Goal: Obtain resource: Download file/media

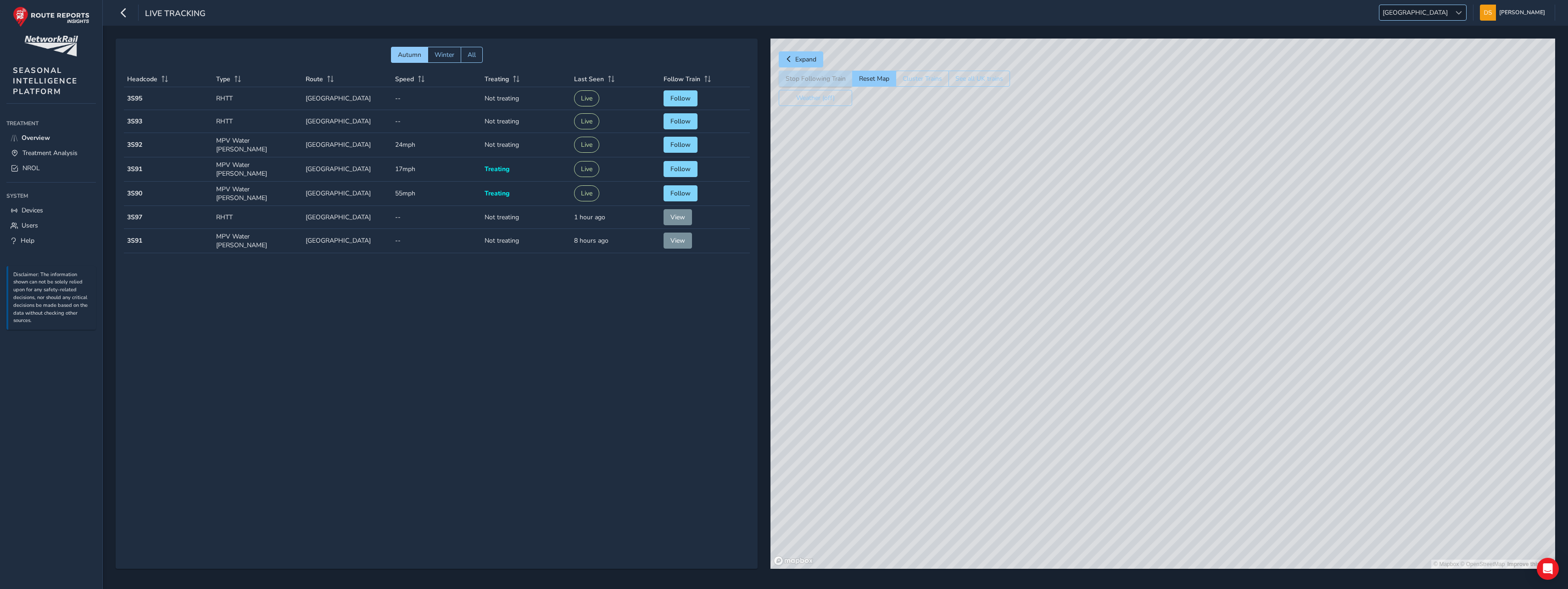
click at [1461, 15] on div at bounding box center [1458, 12] width 15 height 15
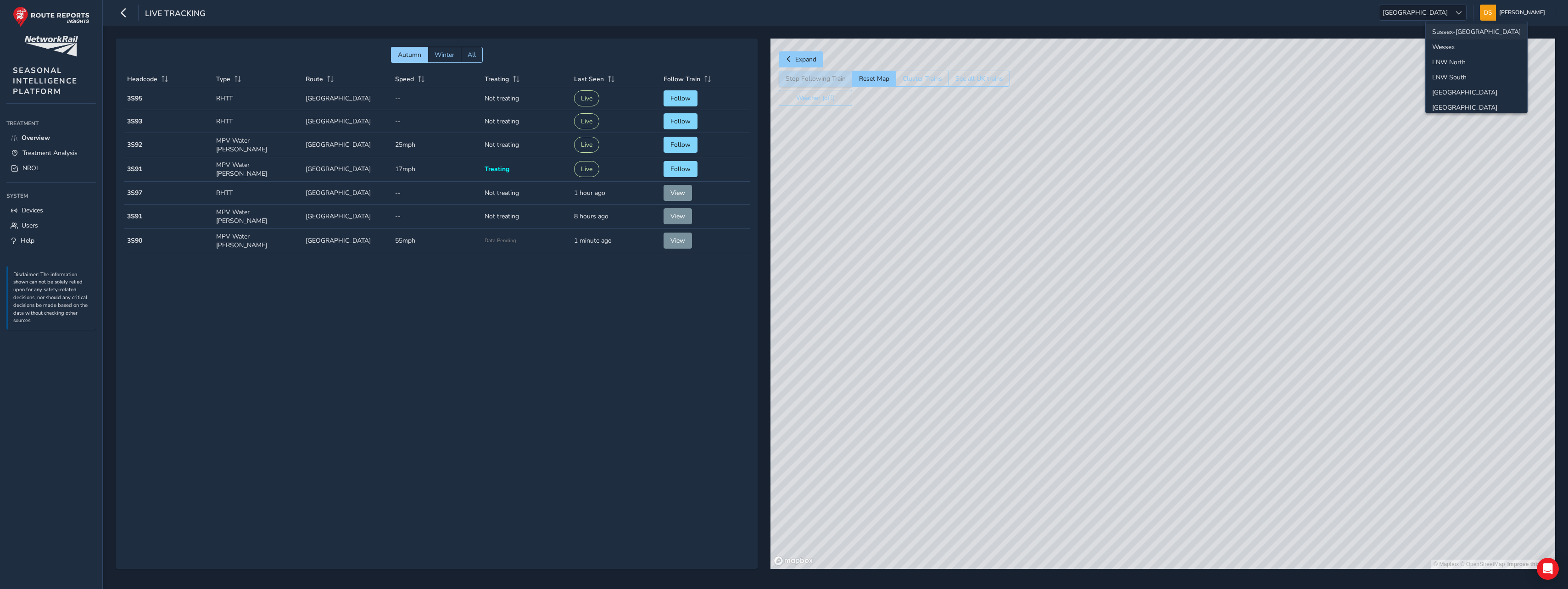
click at [1456, 31] on li "Sussex-[GEOGRAPHIC_DATA]" at bounding box center [1476, 32] width 101 height 15
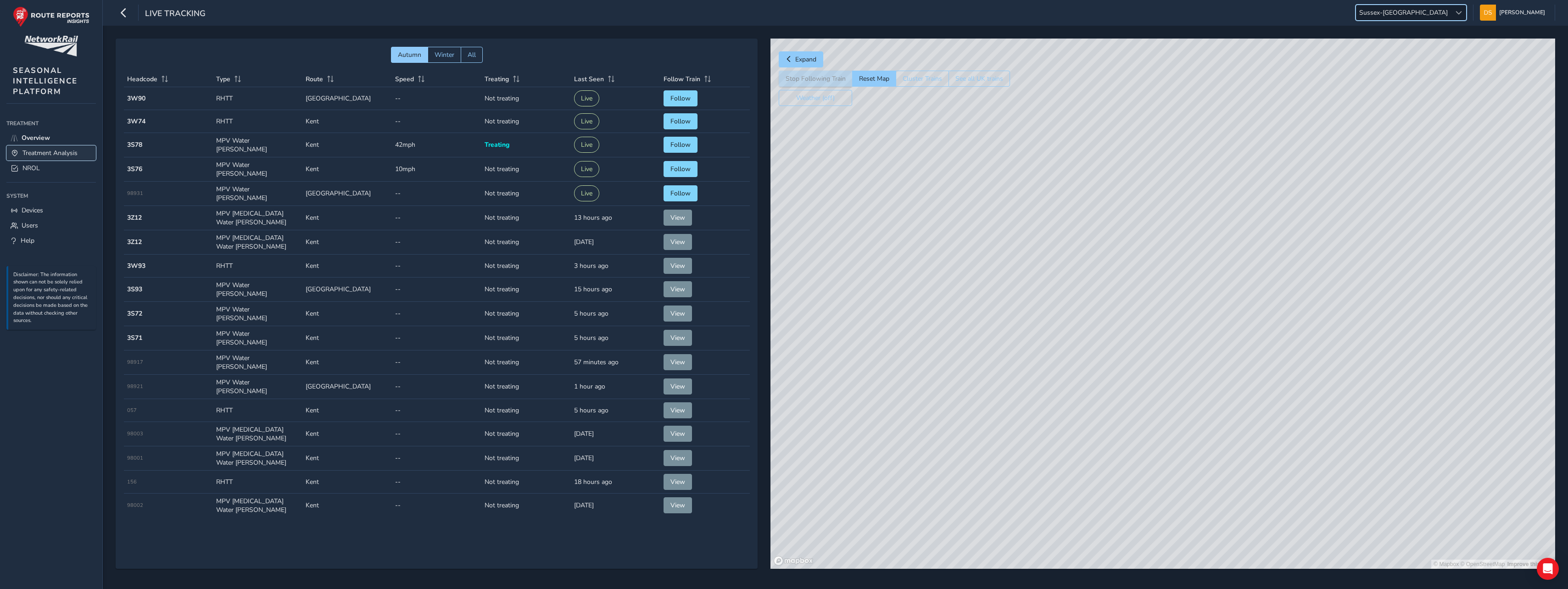
click at [40, 152] on span "Treatment Analysis" at bounding box center [50, 153] width 55 height 9
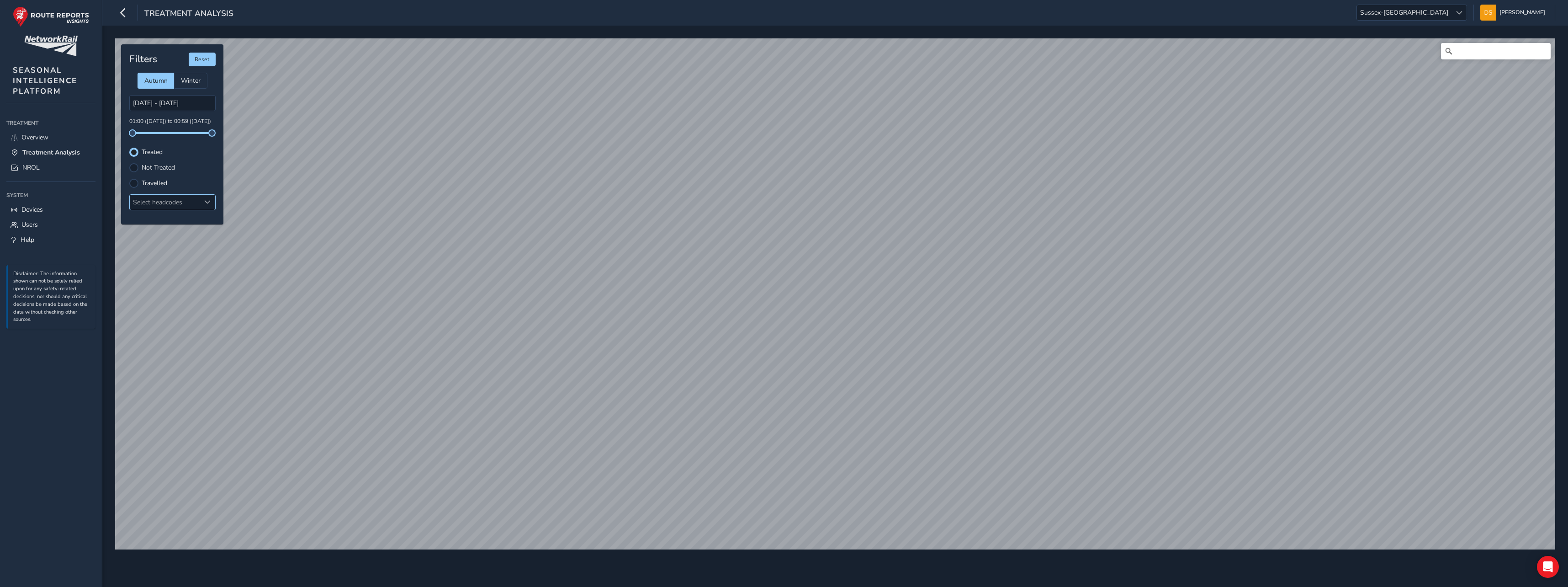
click at [158, 199] on div "Select headcodes" at bounding box center [165, 202] width 71 height 15
click at [210, 202] on div at bounding box center [208, 202] width 15 height 15
click at [208, 202] on span at bounding box center [208, 202] width 7 height 7
click at [167, 289] on li "3S96" at bounding box center [172, 294] width 85 height 16
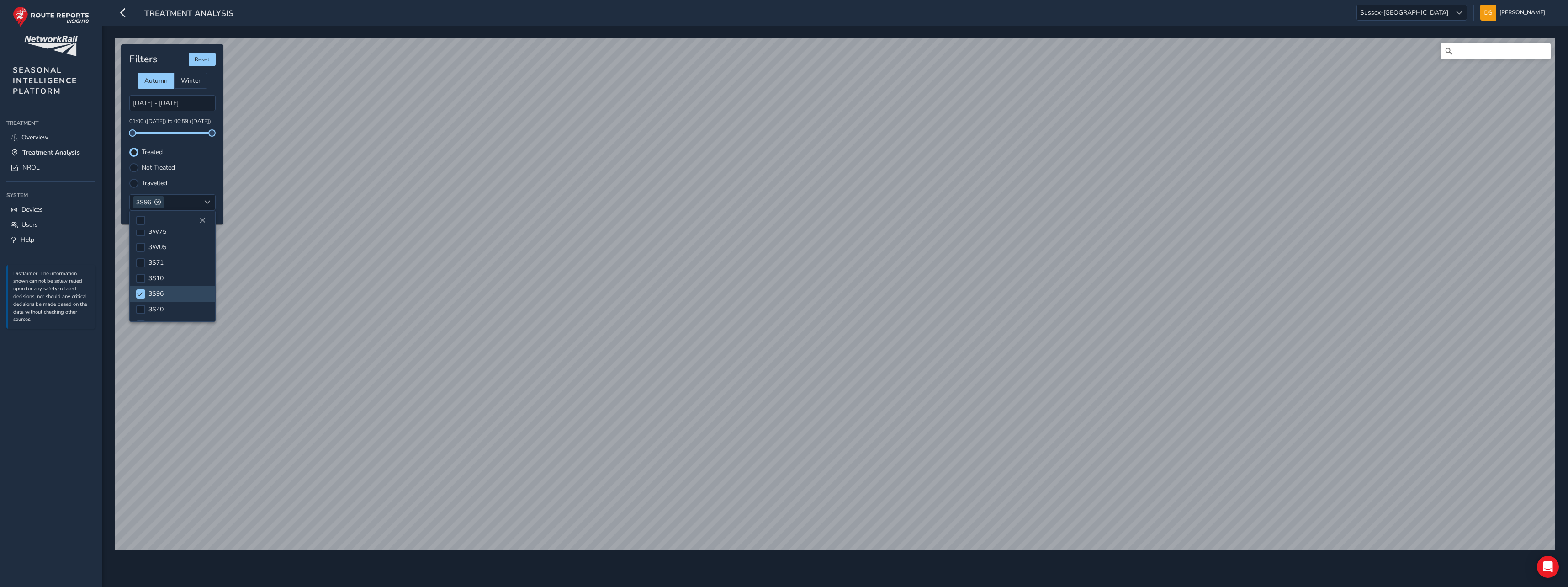
click at [183, 174] on div "Filters Reset Autumn Winter [DATE] - [DATE] 01:00 ([DATE]) to 00:59 ([DATE]) Tr…" at bounding box center [172, 135] width 102 height 180
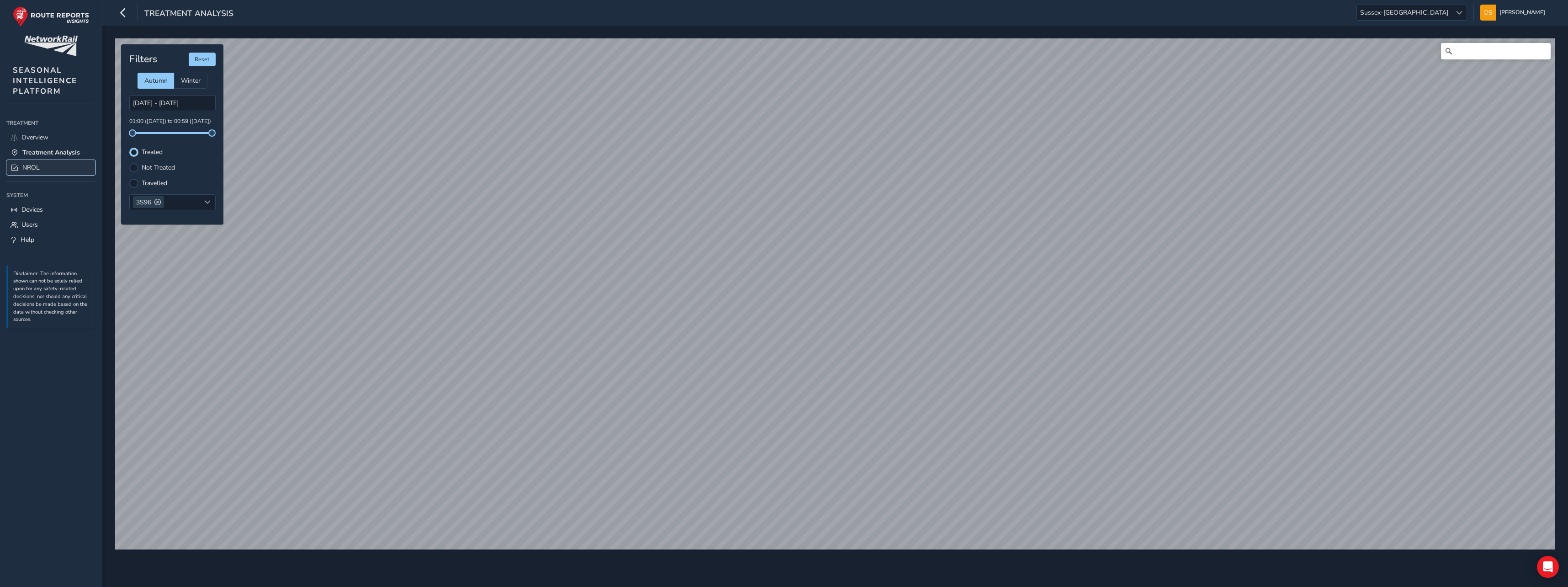
click at [57, 165] on link "NROL" at bounding box center [51, 167] width 89 height 15
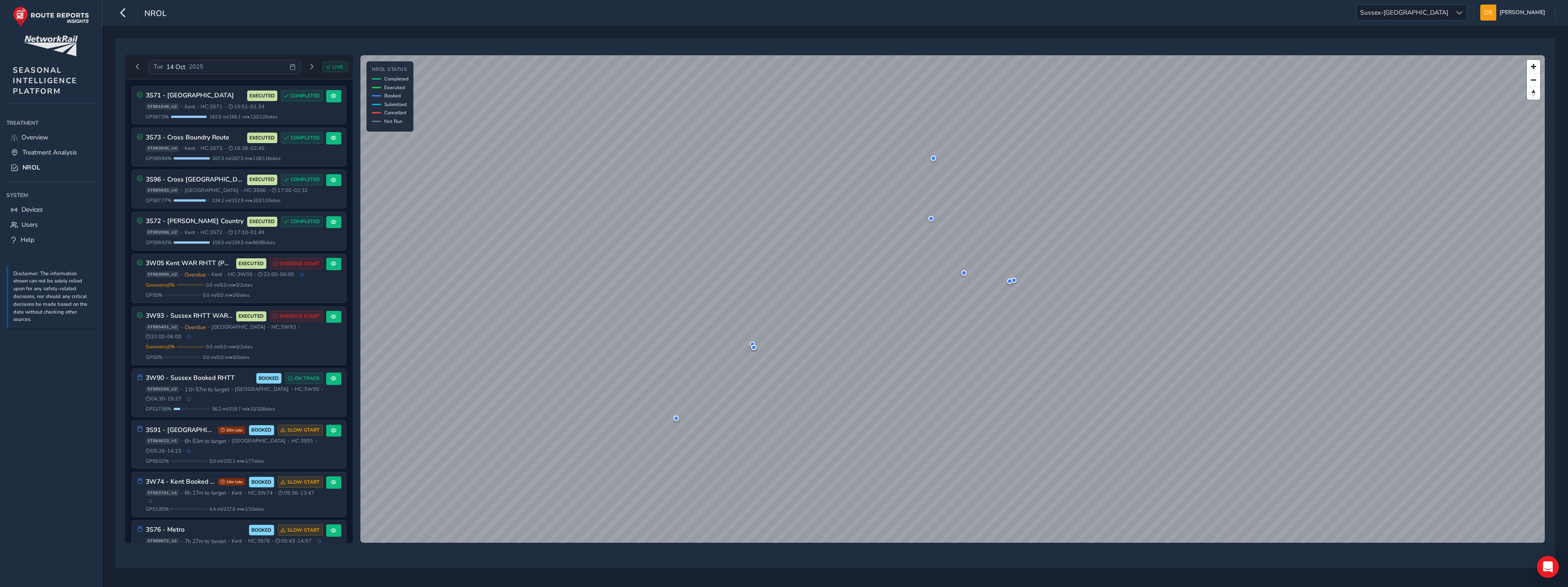
click at [250, 68] on div "[DATE]" at bounding box center [224, 67] width 153 height 15
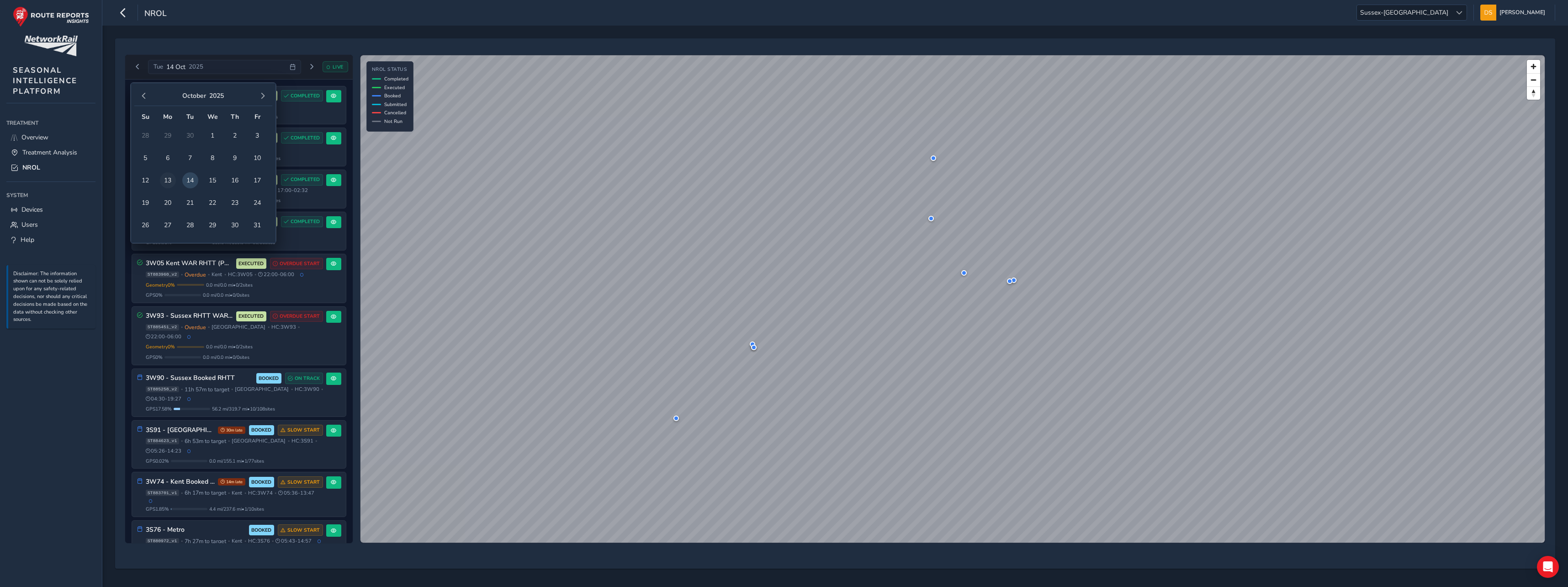
click at [166, 175] on span "13" at bounding box center [168, 180] width 16 height 16
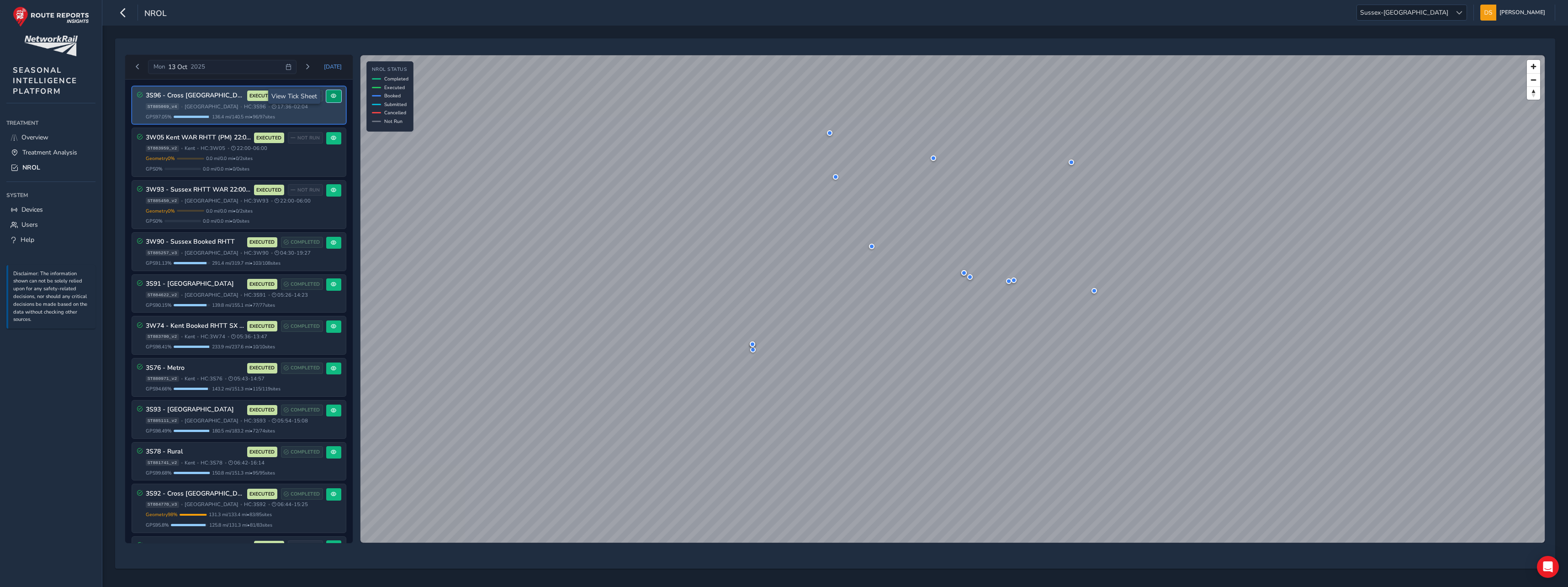
click at [332, 94] on span at bounding box center [333, 96] width 5 height 5
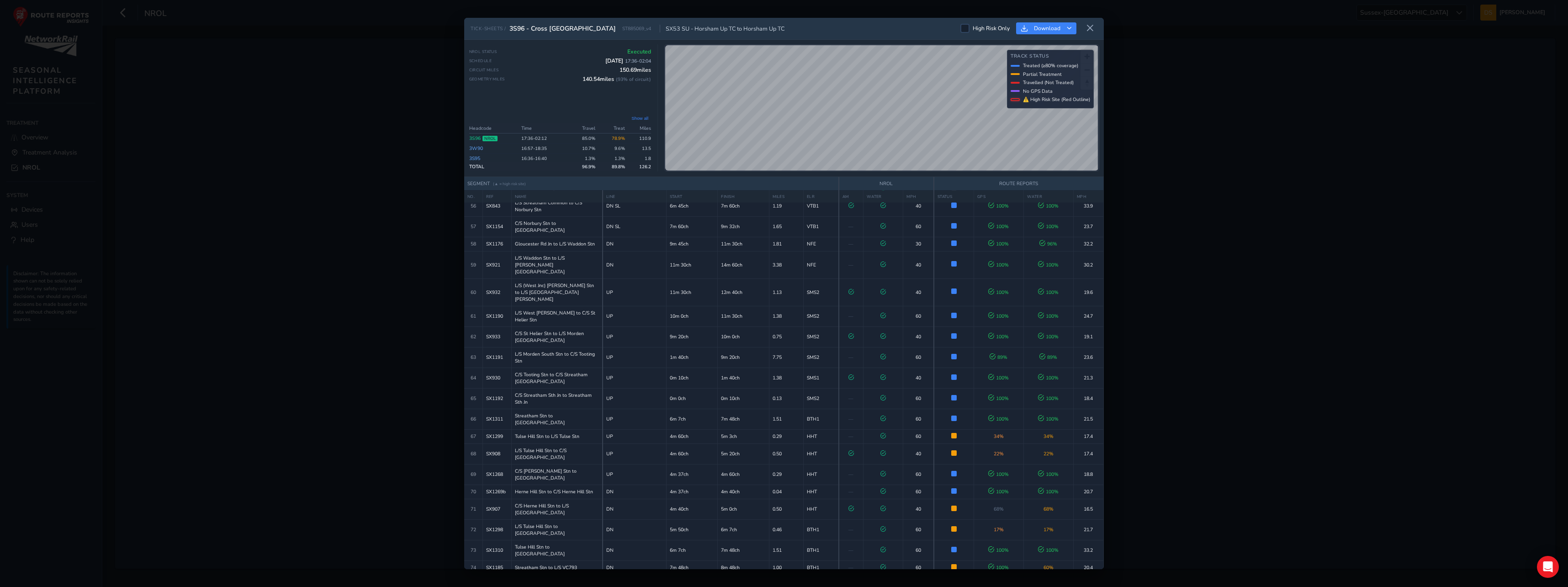
scroll to position [1206, 0]
click at [1090, 24] on icon at bounding box center [1090, 29] width 9 height 9
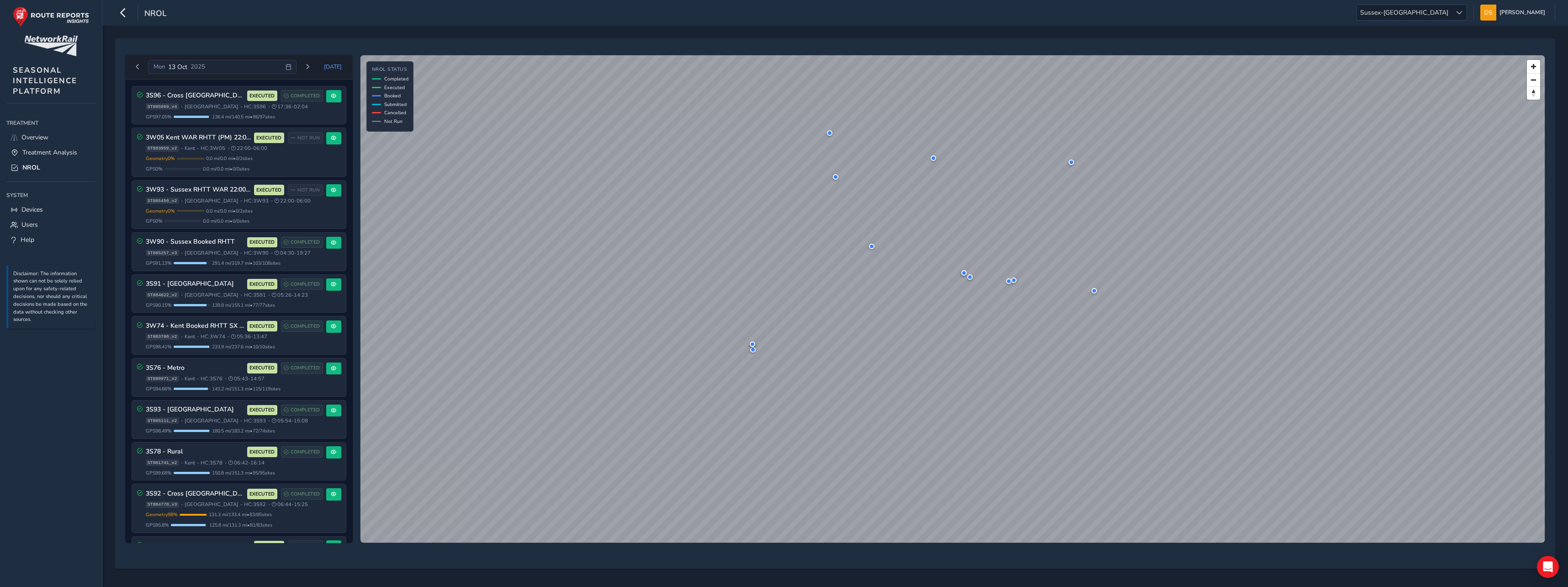
click at [287, 69] on div "[DATE]" at bounding box center [222, 67] width 149 height 15
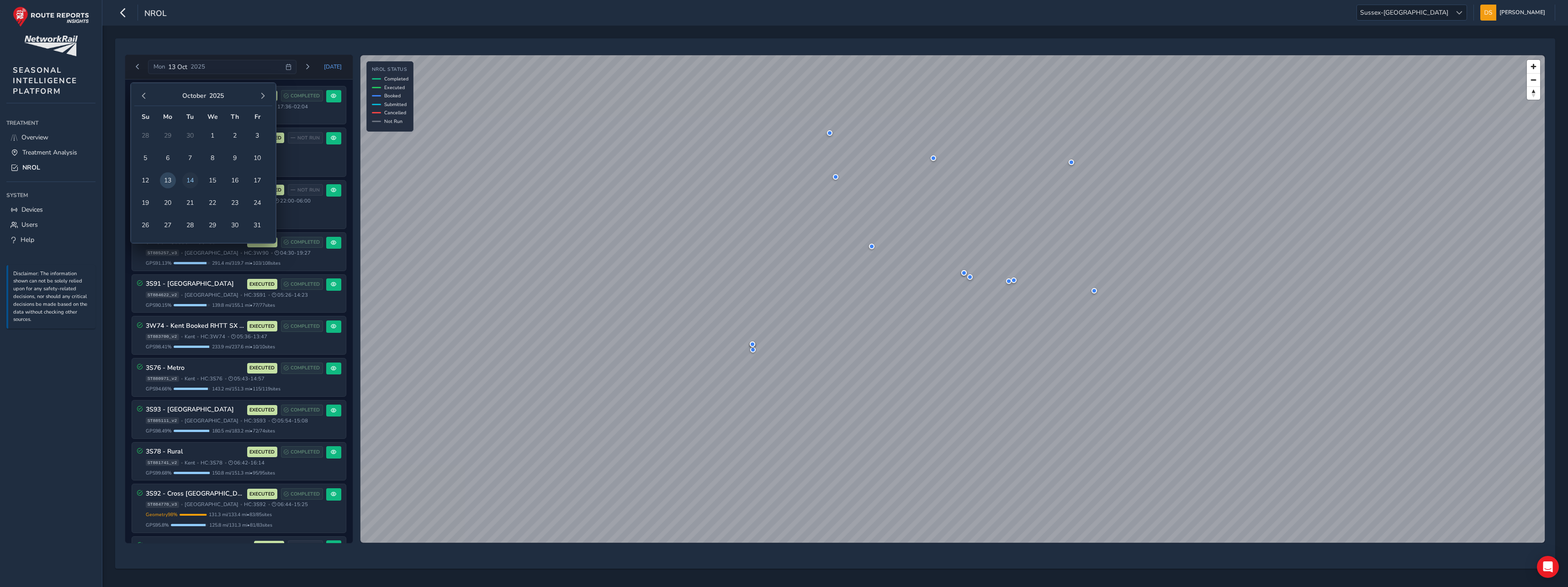
click at [191, 177] on span "14" at bounding box center [190, 180] width 16 height 16
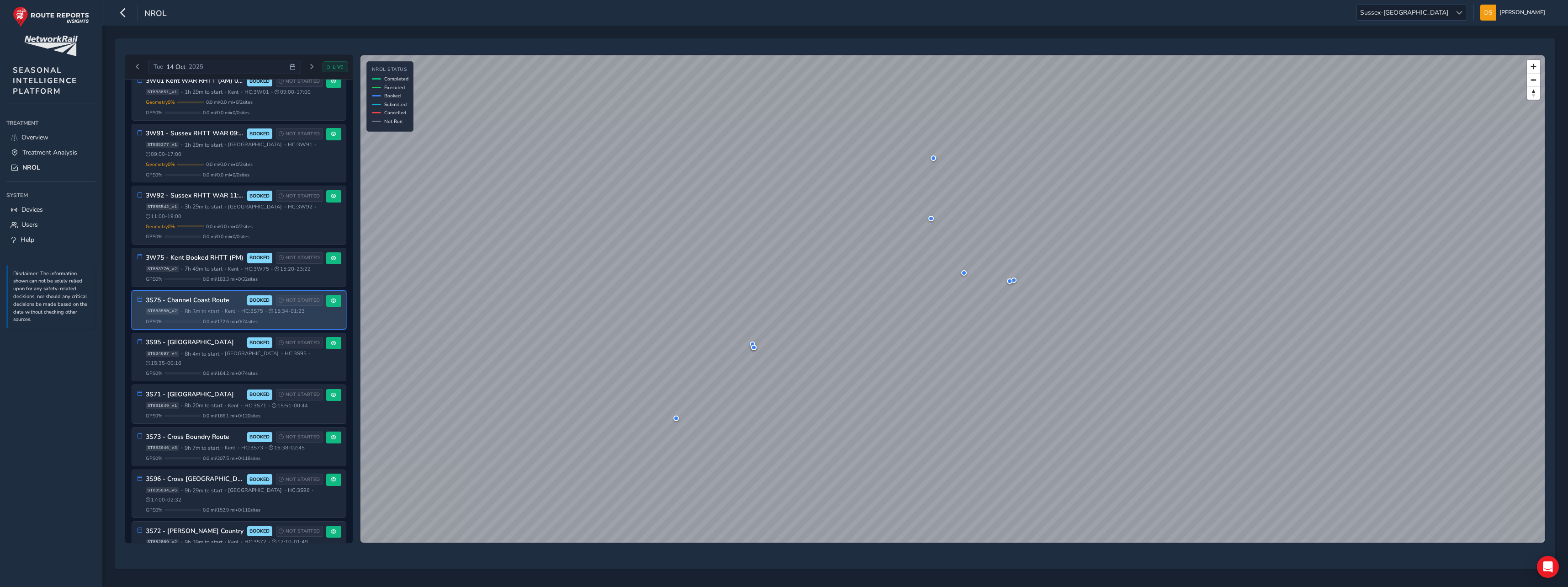
scroll to position [731, 0]
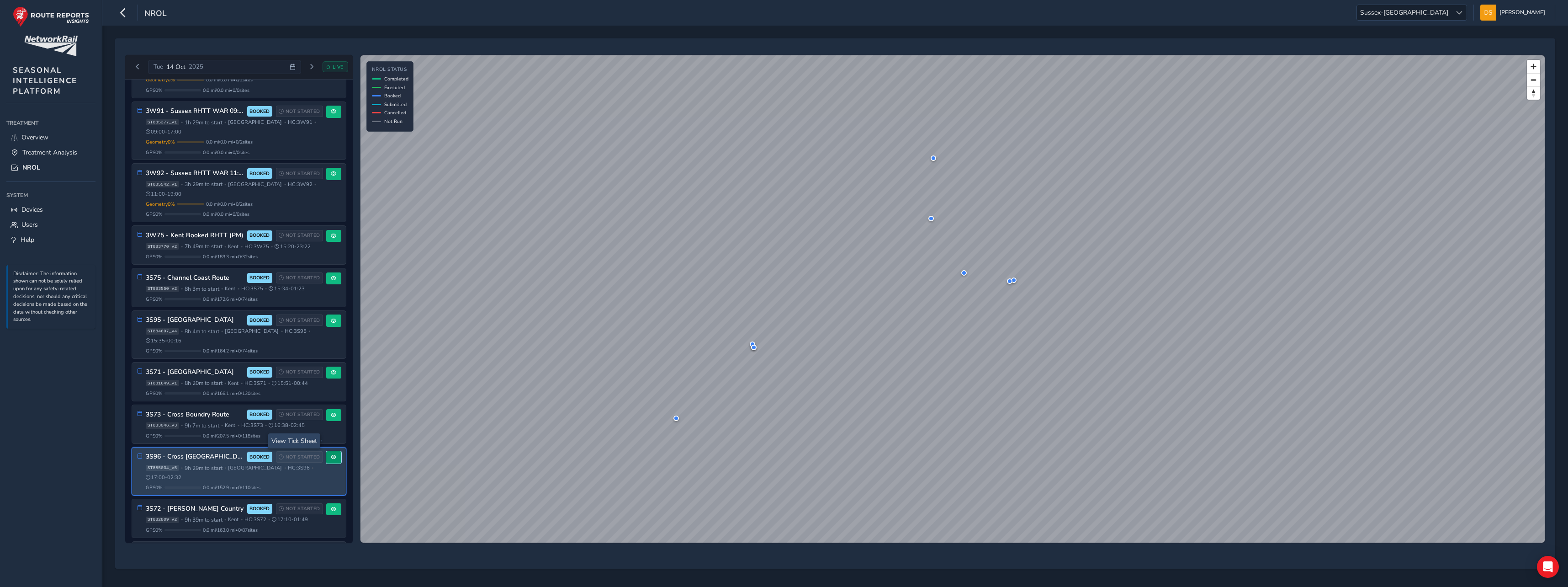
click at [331, 451] on button at bounding box center [334, 457] width 15 height 12
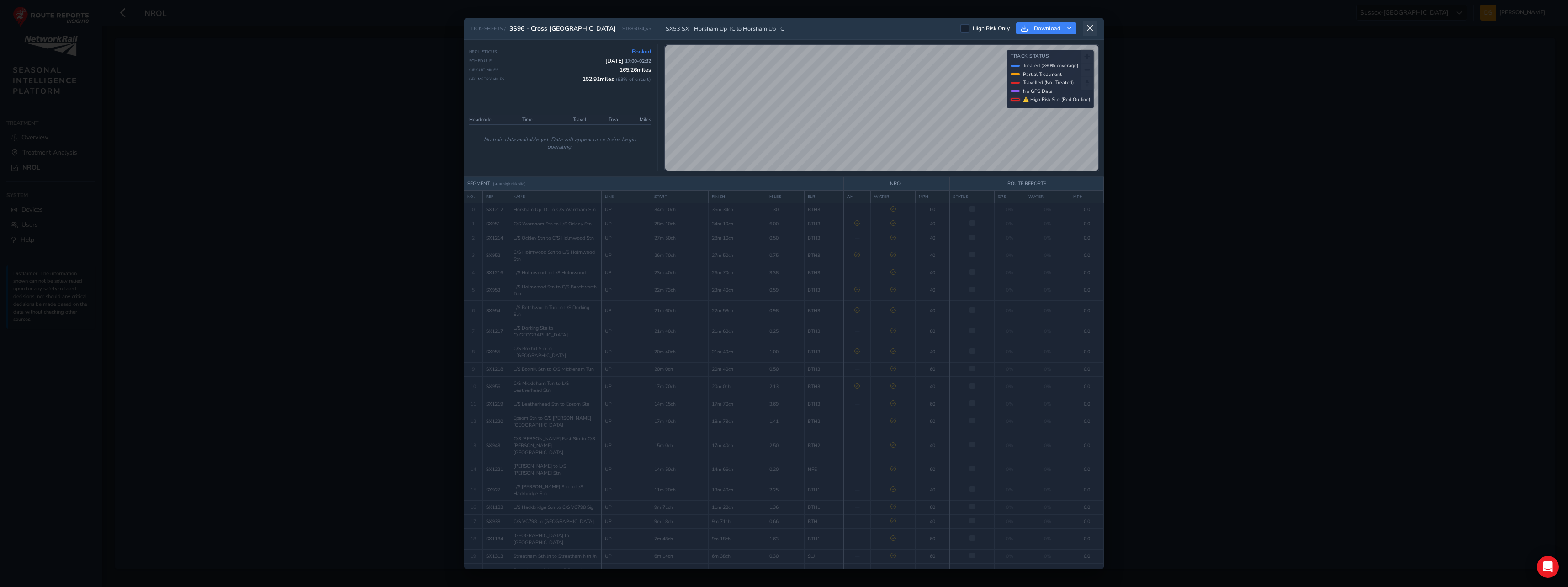
click at [1088, 29] on icon at bounding box center [1090, 29] width 9 height 9
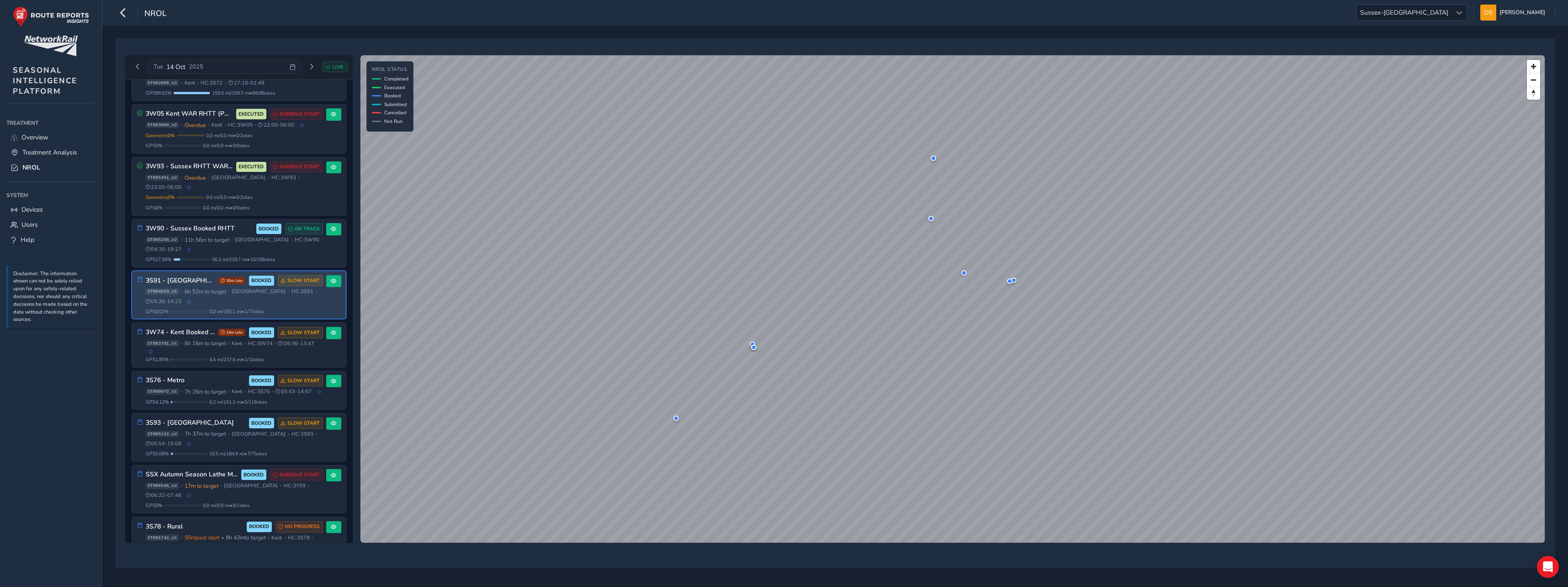
scroll to position [183, 0]
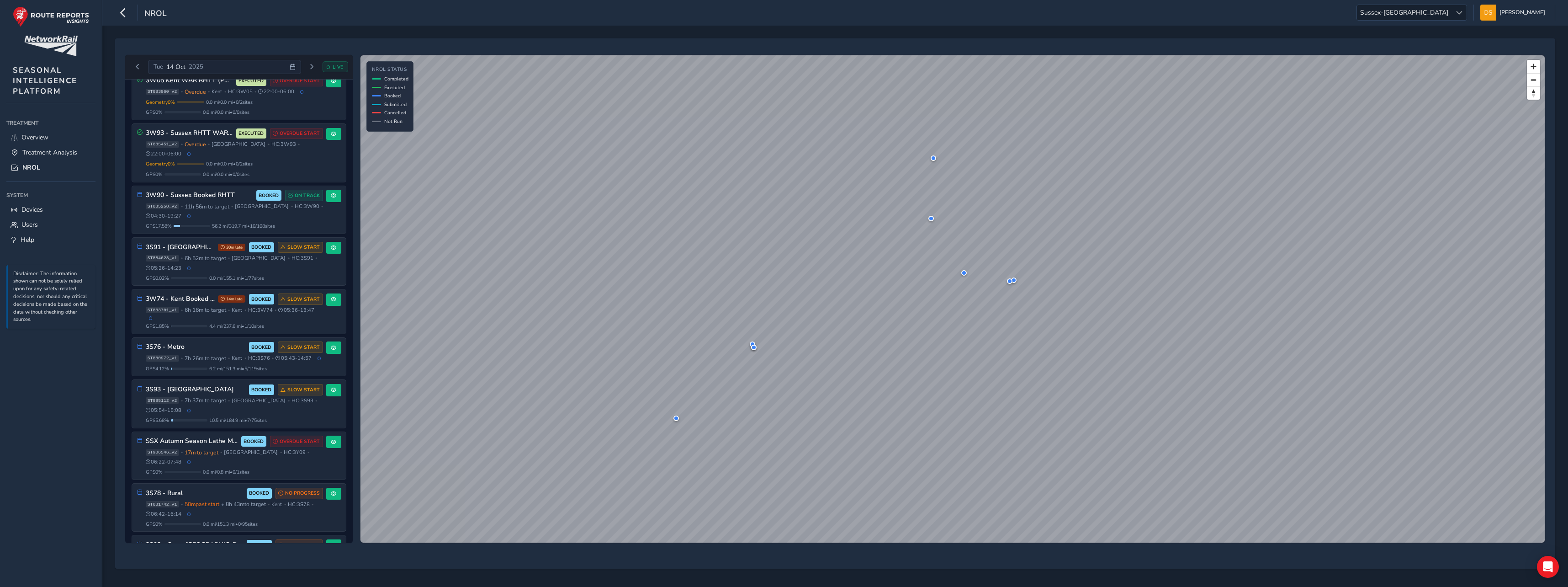
click at [292, 63] on div "[DATE]" at bounding box center [224, 67] width 153 height 15
click at [167, 179] on span "13" at bounding box center [168, 180] width 16 height 16
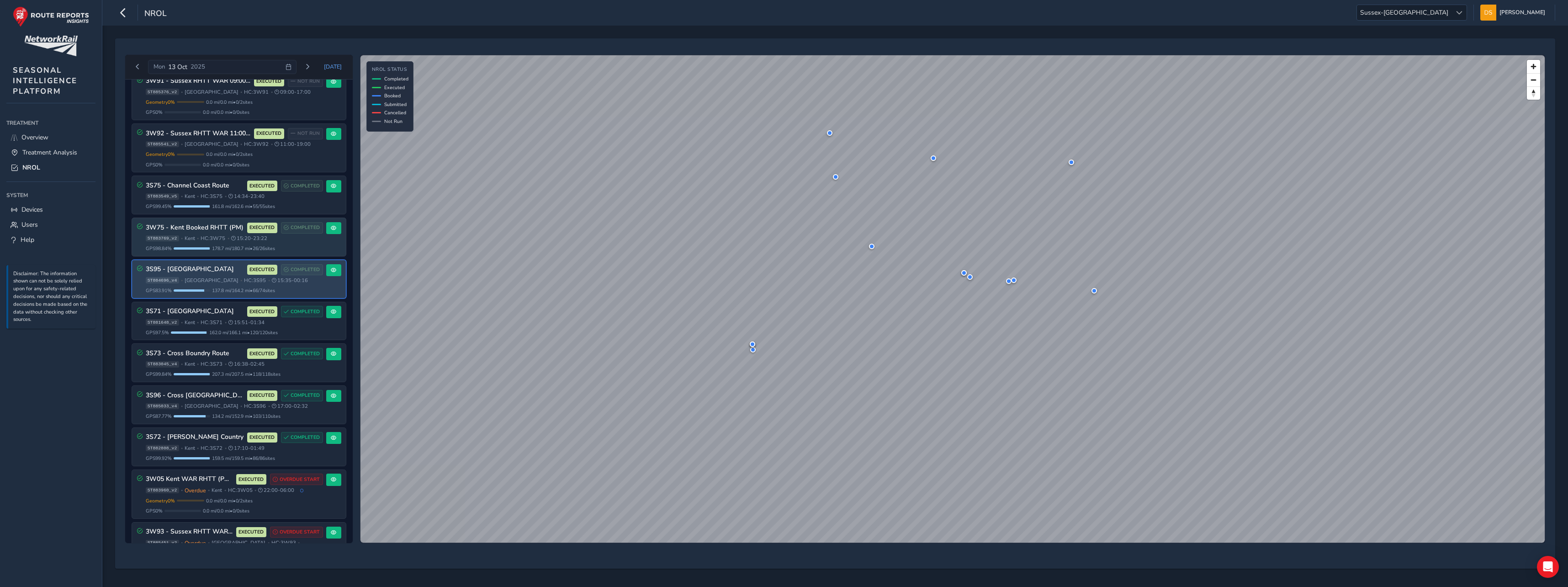
scroll to position [555, 0]
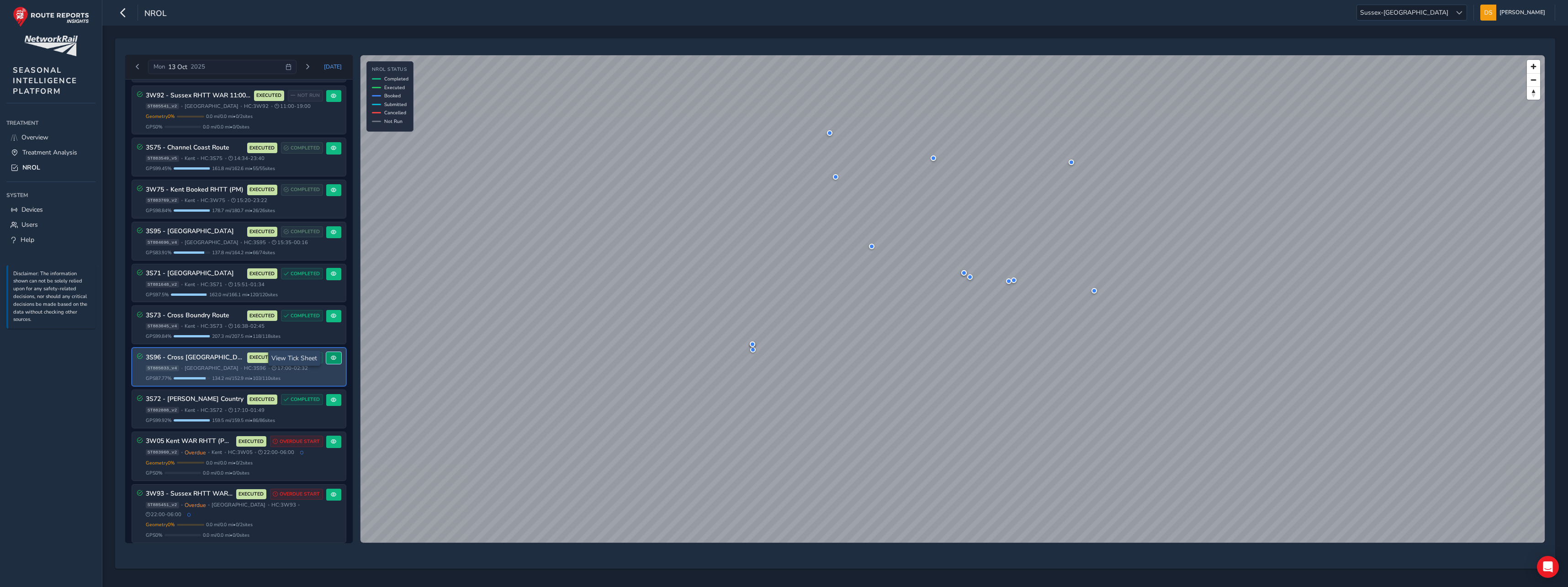
click at [331, 360] on span at bounding box center [333, 357] width 5 height 5
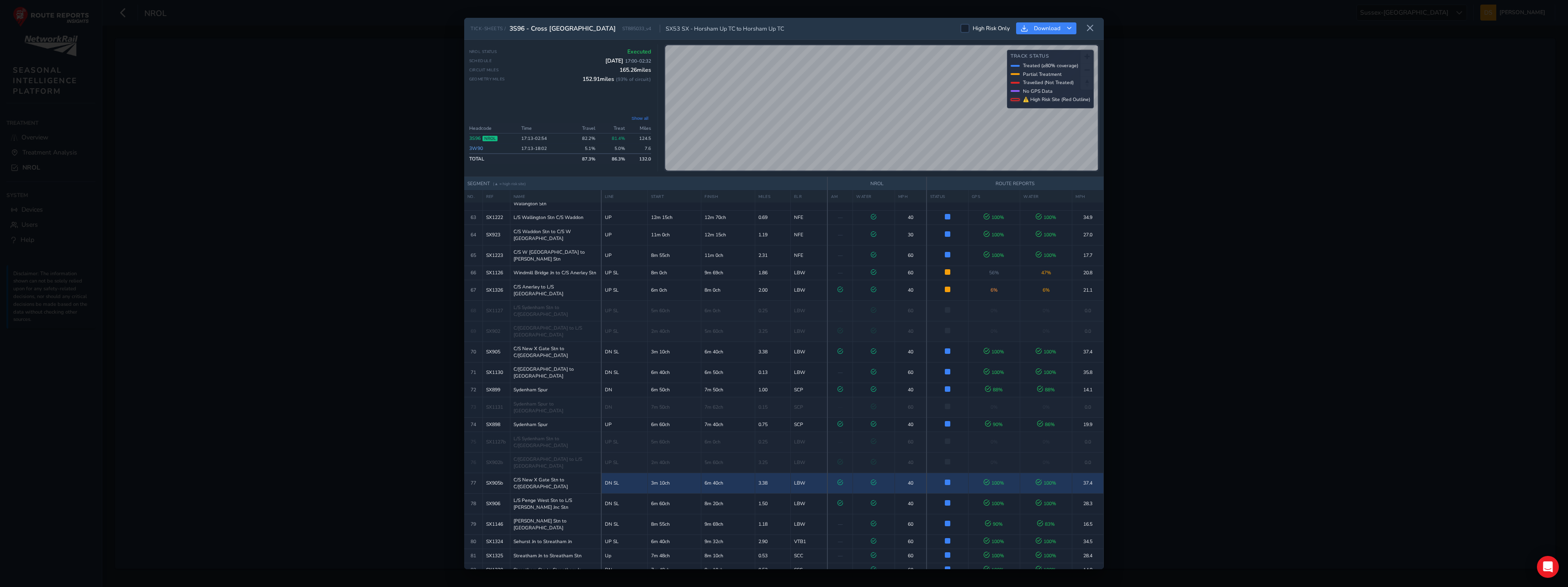
scroll to position [1480, 0]
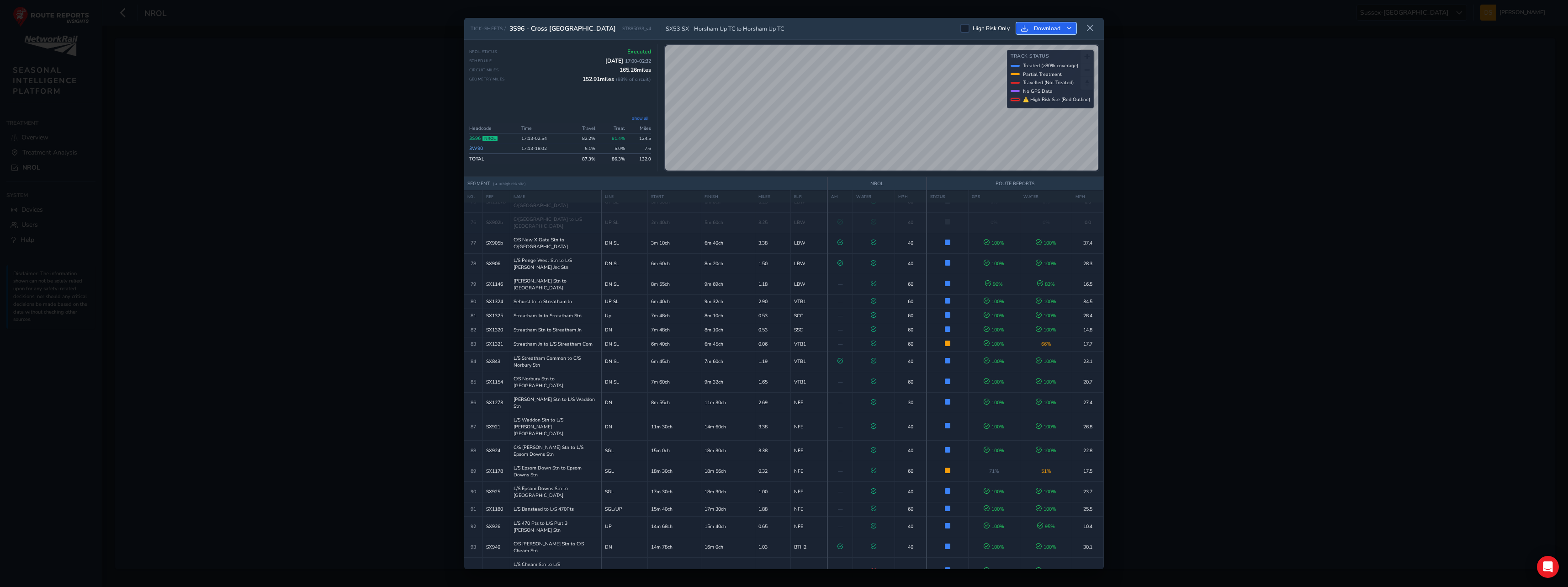
click at [1071, 26] on icon "Download" at bounding box center [1069, 29] width 5 height 5
click at [1068, 68] on span "Download as Excel" at bounding box center [1060, 67] width 54 height 7
click at [1221, 221] on div "TICK-SHEETS / 3S96 - Cross [GEOGRAPHIC_DATA] ST885033_v4 SX53 SX - Horsham Up T…" at bounding box center [784, 294] width 1568 height 587
